Goal: Information Seeking & Learning: Learn about a topic

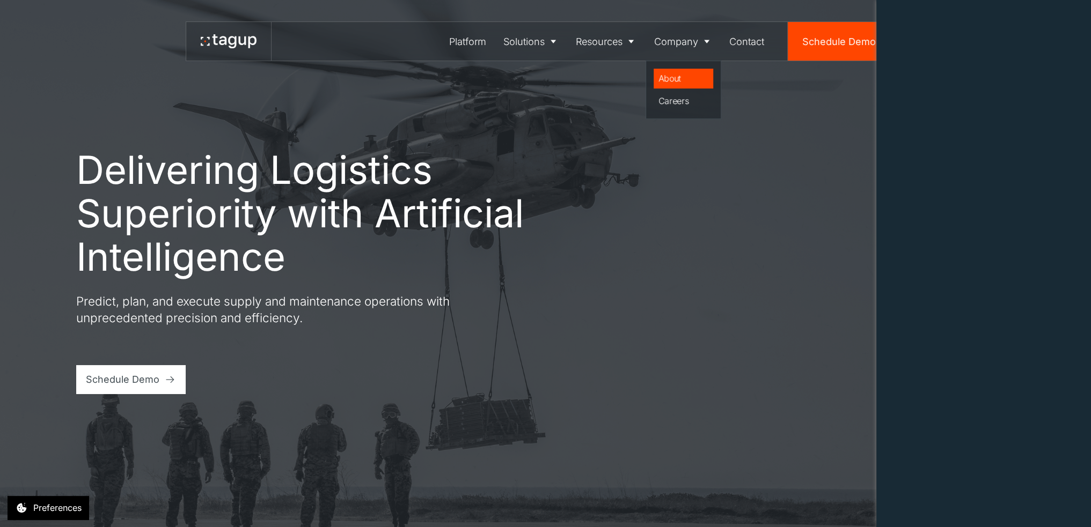
click at [675, 80] on div "About" at bounding box center [683, 78] width 50 height 13
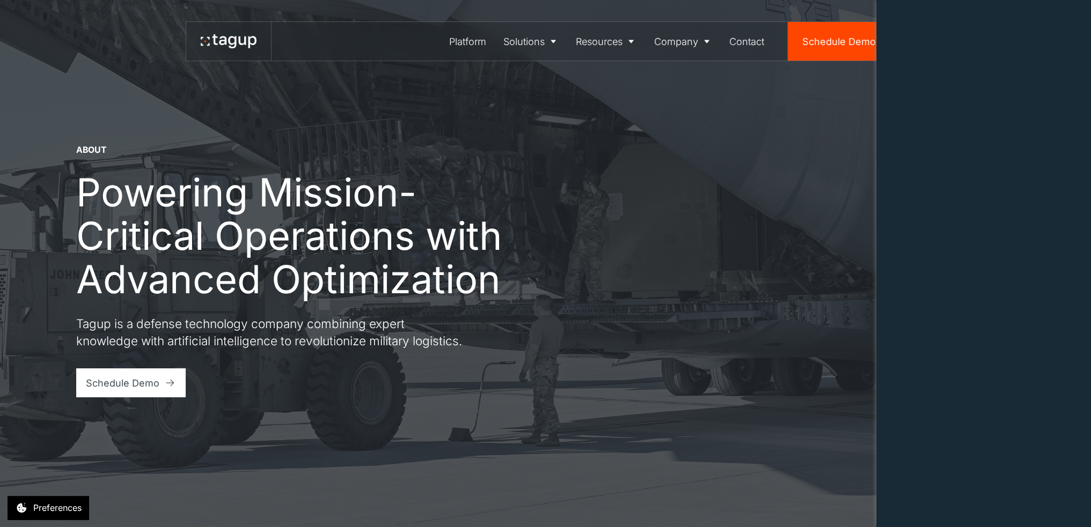
click at [93, 116] on div "About Powering Mission-Critical Operations with Advanced Optimization Tagup is …" at bounding box center [438, 263] width 828 height 527
click at [225, 45] on icon at bounding box center [229, 41] width 56 height 14
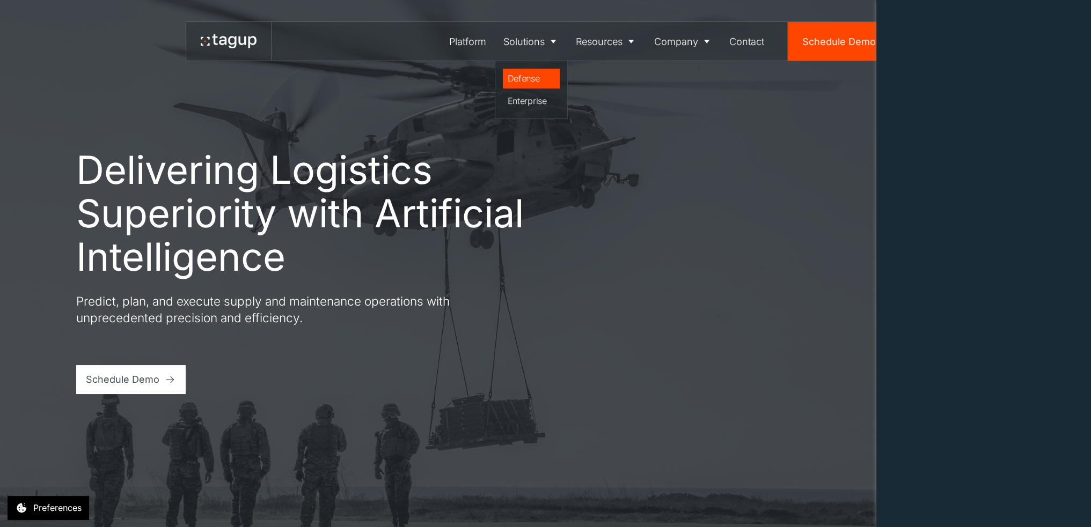
click at [532, 78] on div "Defense" at bounding box center [532, 78] width 48 height 13
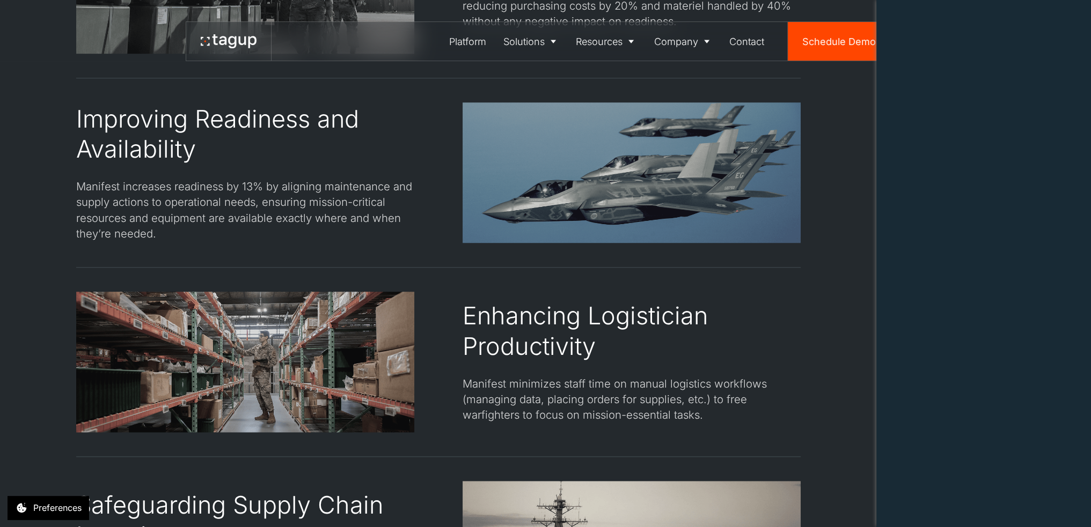
scroll to position [1659, 0]
